Goal: Task Accomplishment & Management: Use online tool/utility

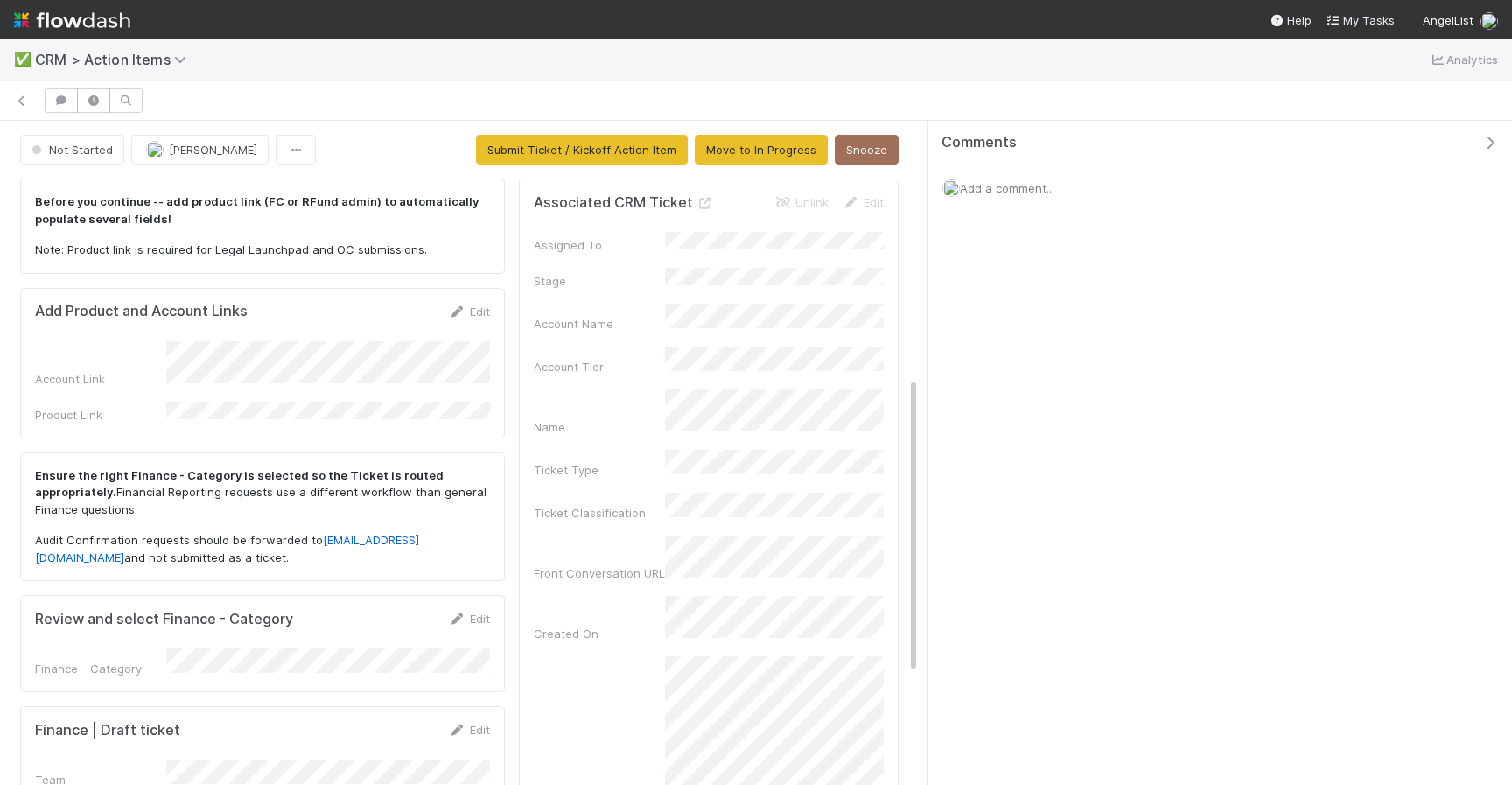
scroll to position [574, 0]
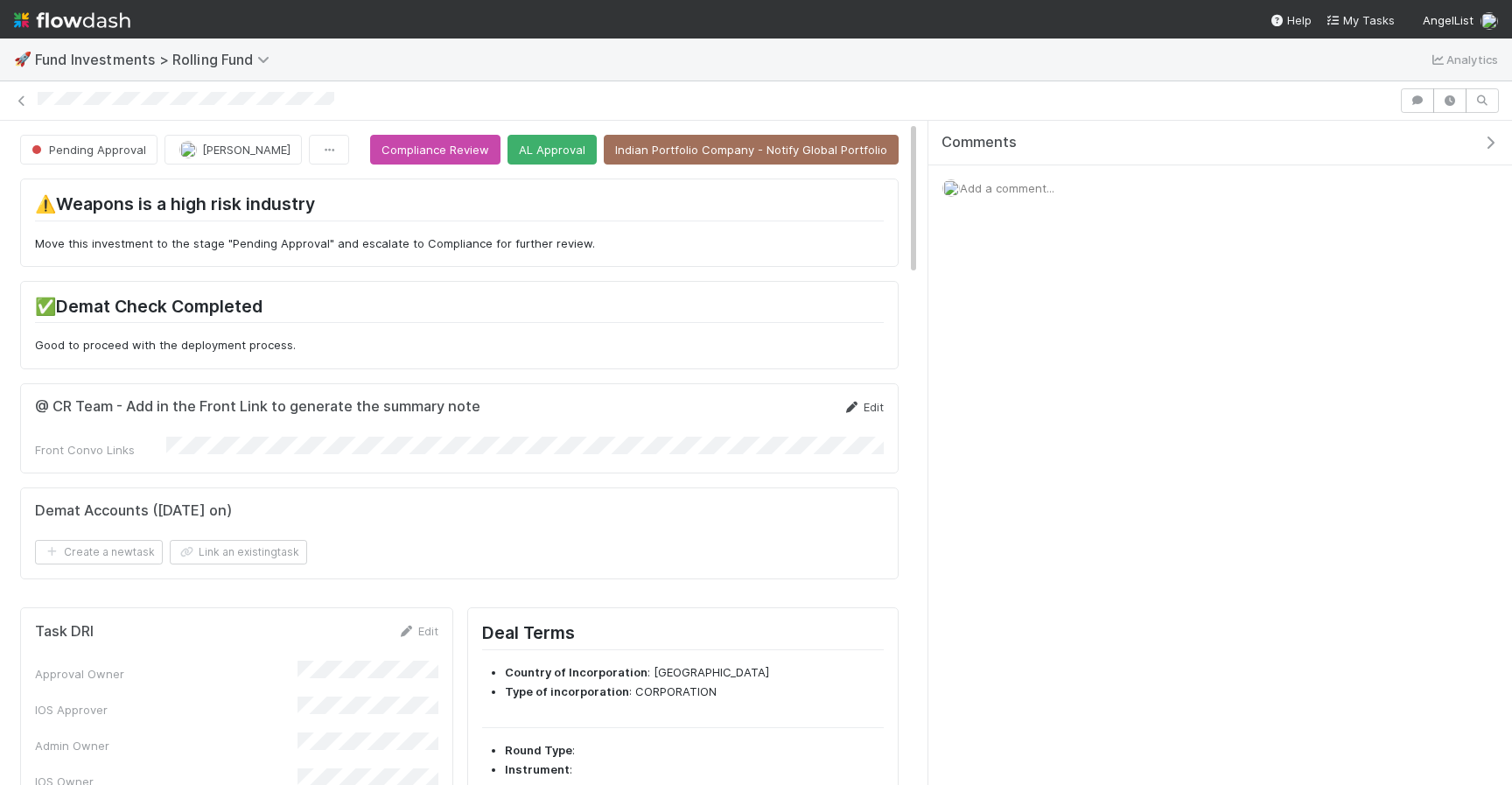
click at [880, 411] on link "Edit" at bounding box center [863, 407] width 41 height 14
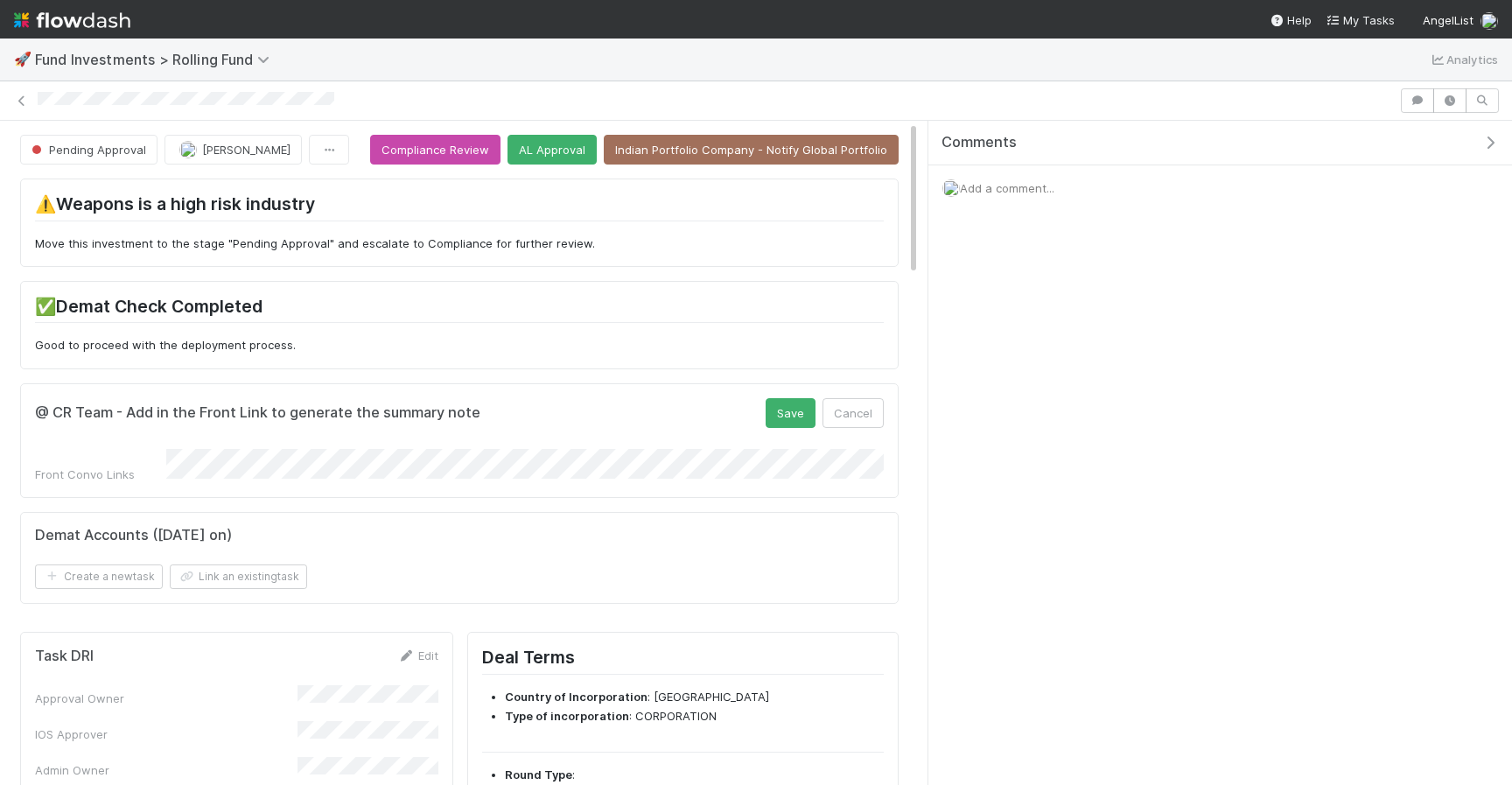
click at [763, 405] on div "@ CR Team - Add in the Front Link to generate the summary note Save Cancel" at bounding box center [459, 413] width 849 height 30
click at [780, 409] on button "Save" at bounding box center [790, 413] width 50 height 30
